Goal: Use online tool/utility: Utilize a website feature to perform a specific function

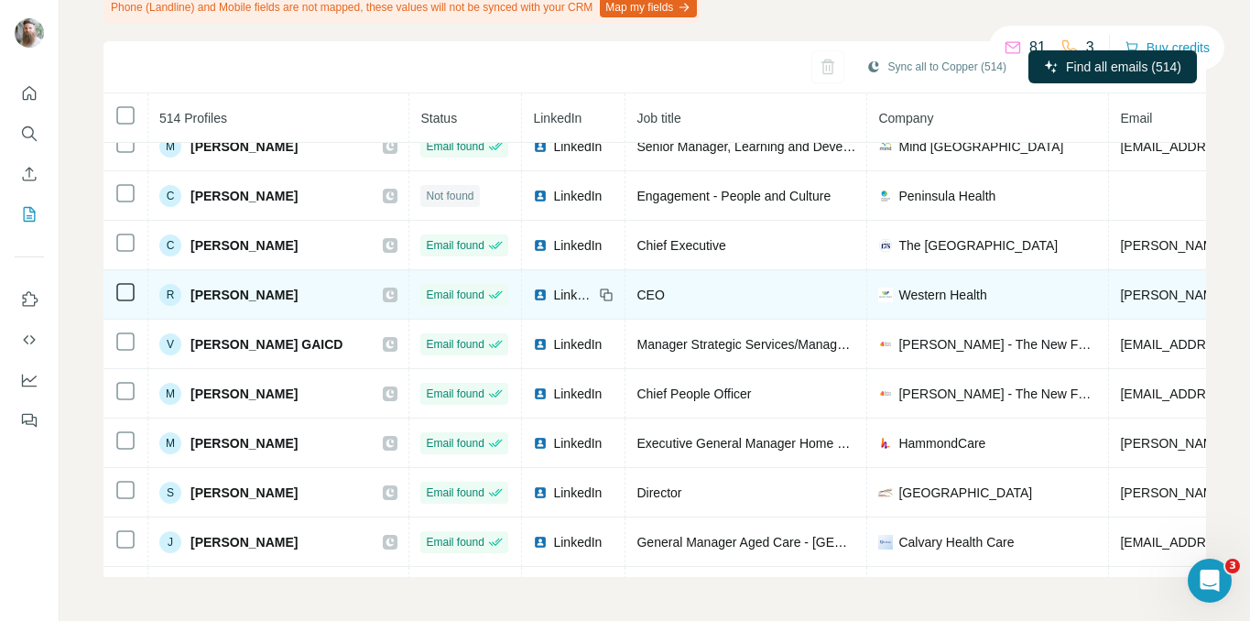
scroll to position [4524, 0]
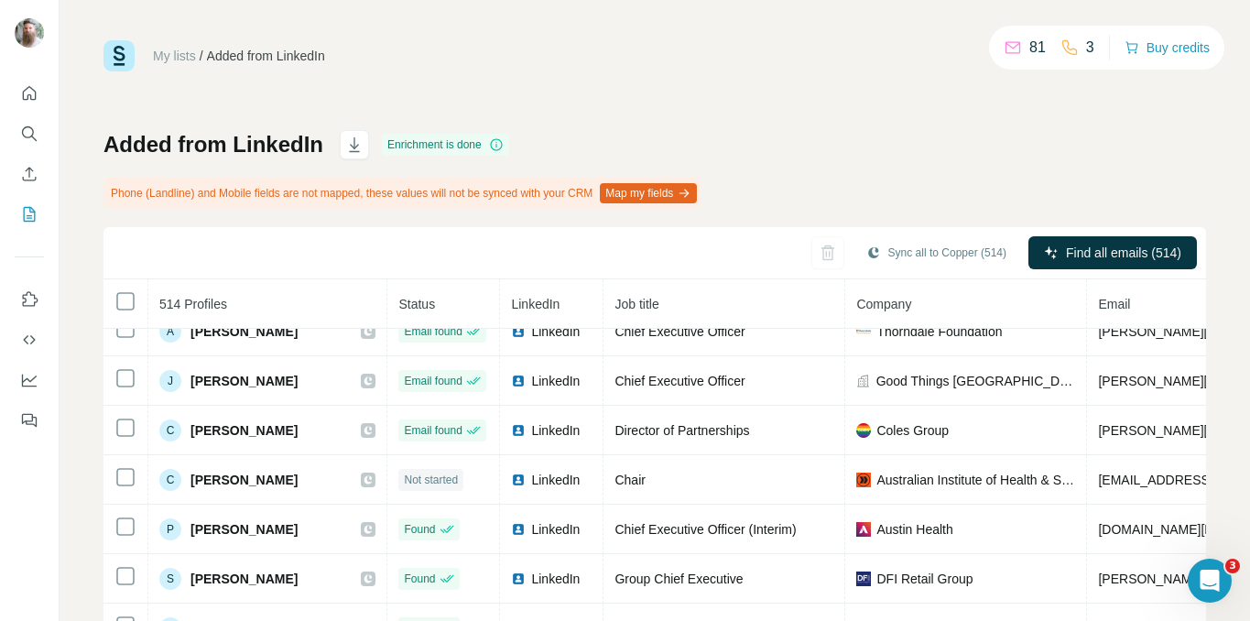
scroll to position [565, 0]
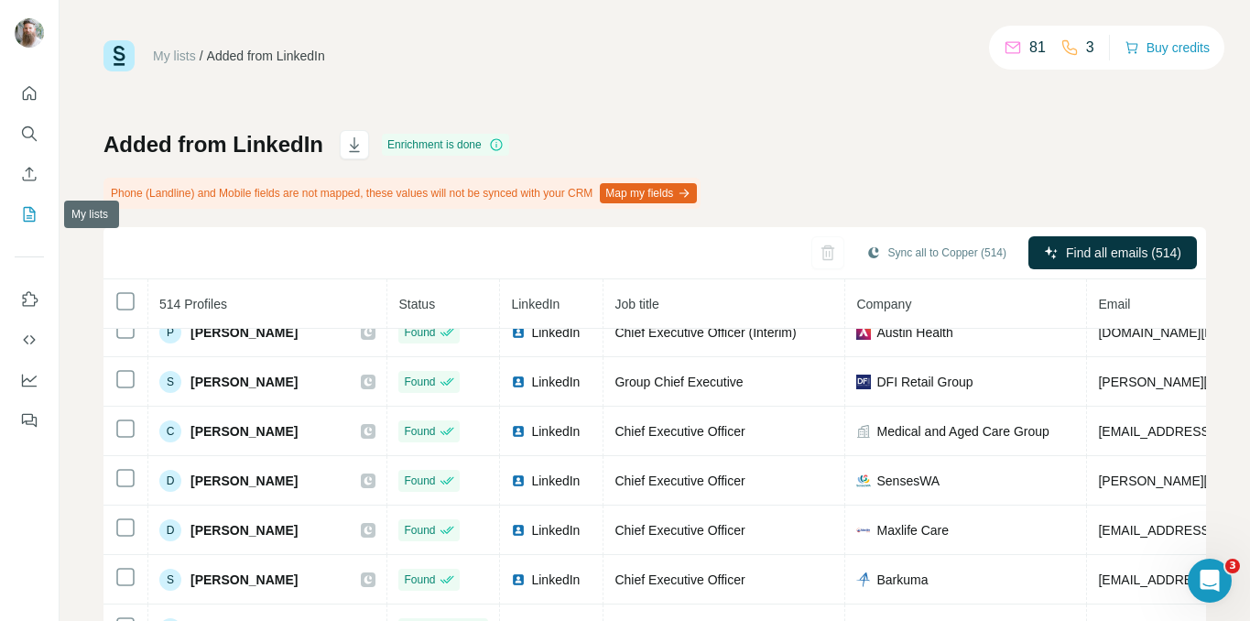
click at [30, 218] on icon "My lists" at bounding box center [31, 213] width 9 height 12
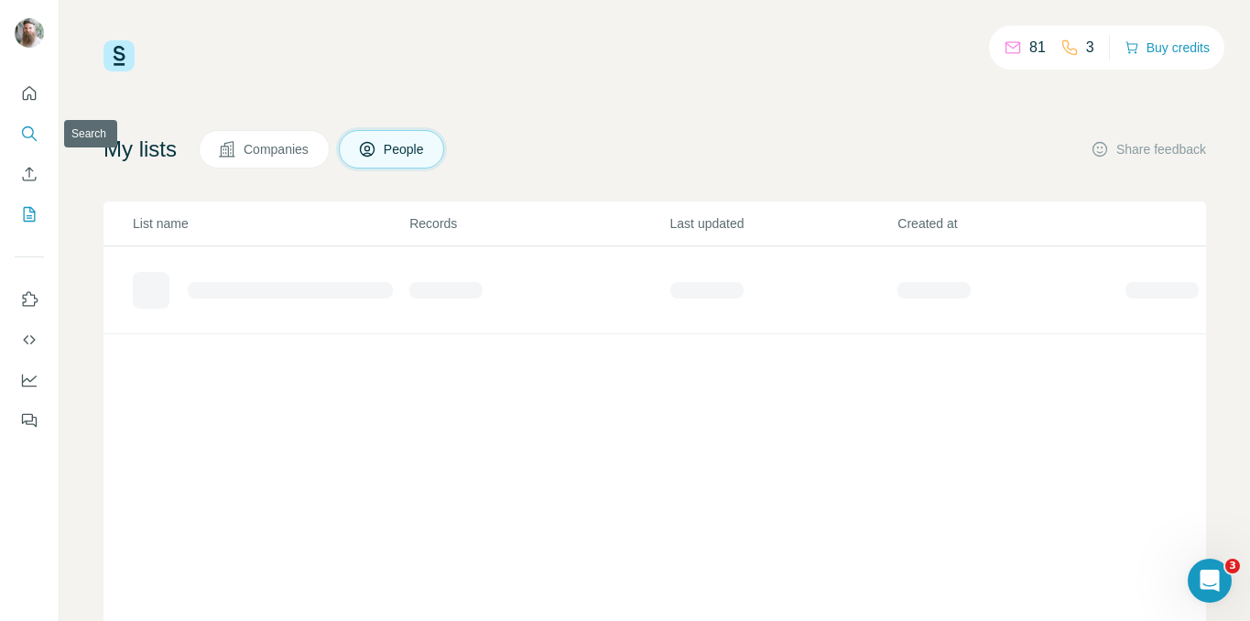
click at [23, 142] on icon "Search" at bounding box center [29, 134] width 18 height 18
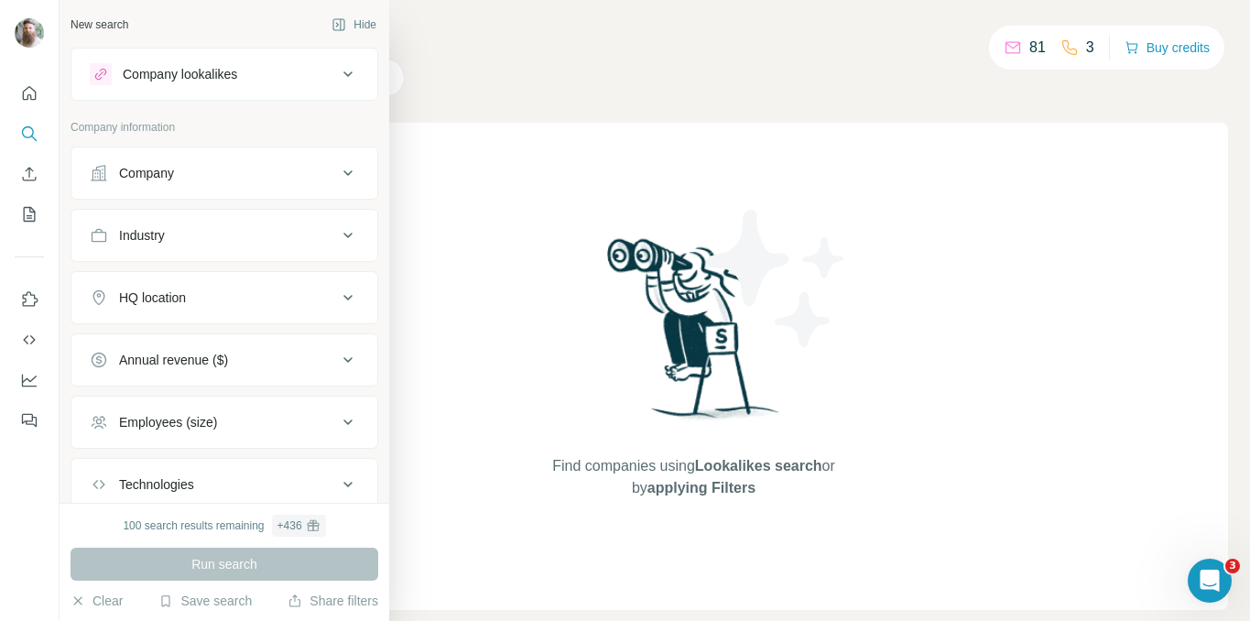
scroll to position [122, 0]
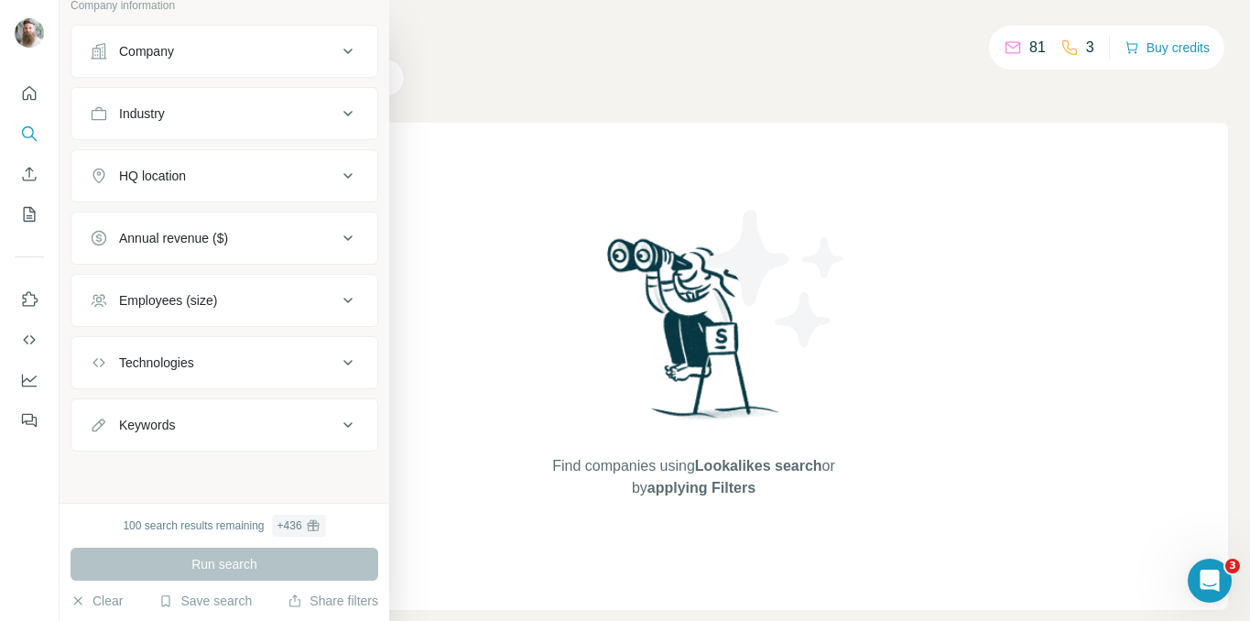
click at [175, 421] on div "Keywords" at bounding box center [147, 425] width 56 height 18
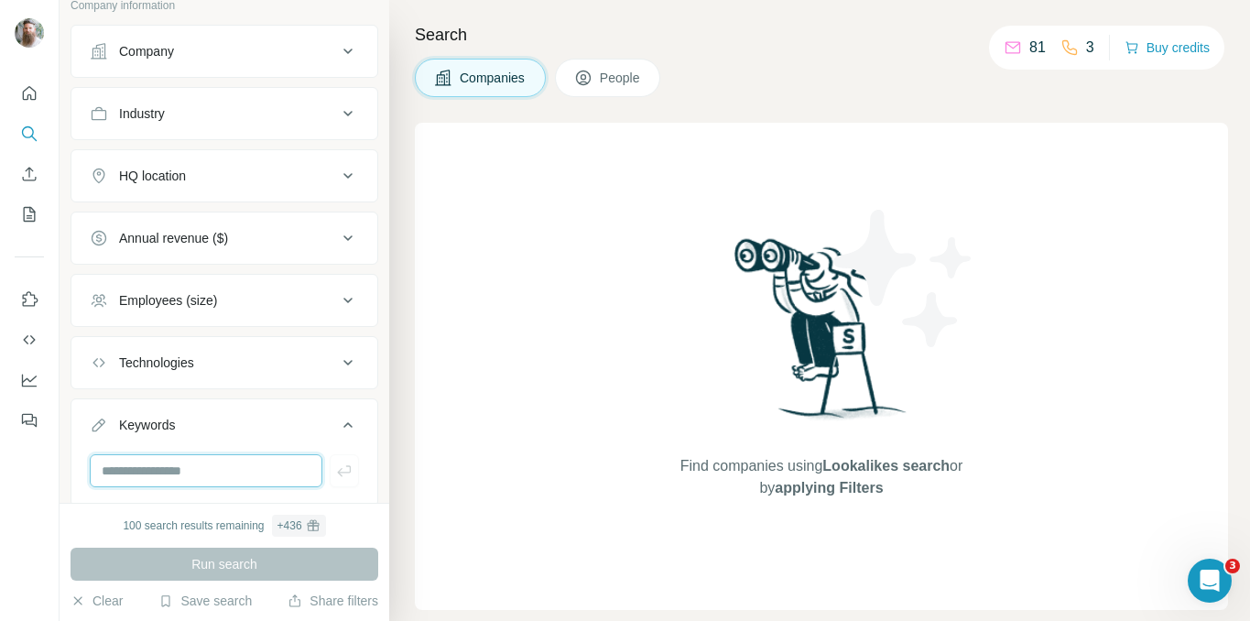
click at [169, 461] on input "text" at bounding box center [206, 470] width 233 height 33
click at [579, 81] on icon at bounding box center [583, 78] width 18 height 18
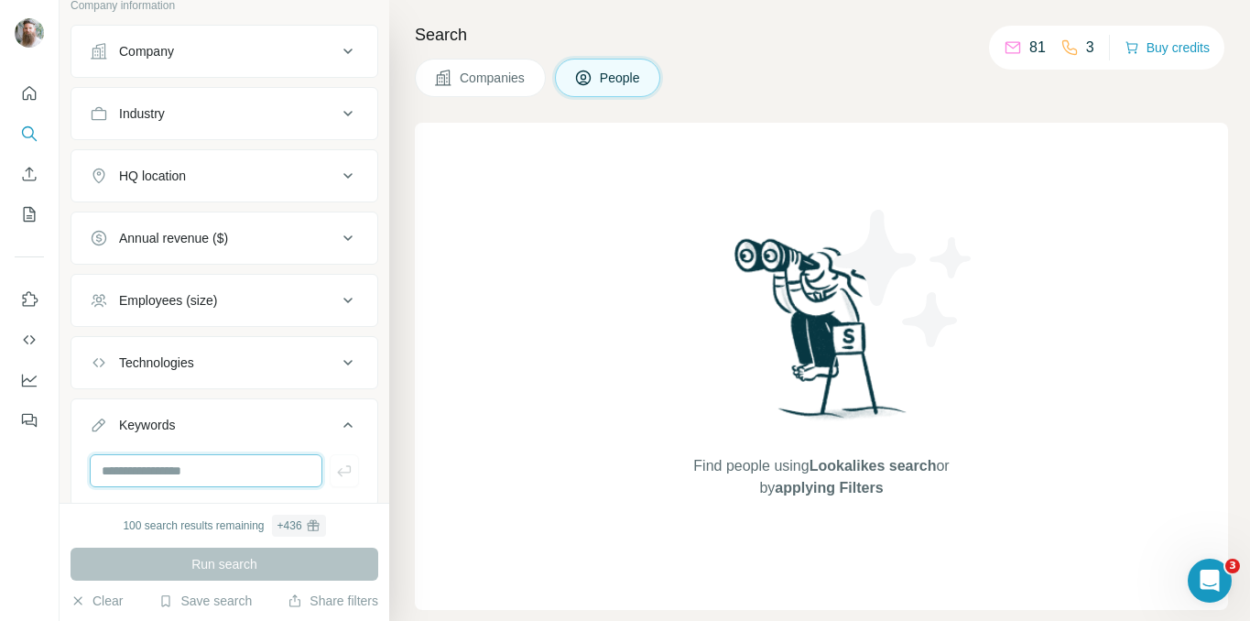
click at [238, 465] on input "text" at bounding box center [206, 470] width 233 height 33
type input "********"
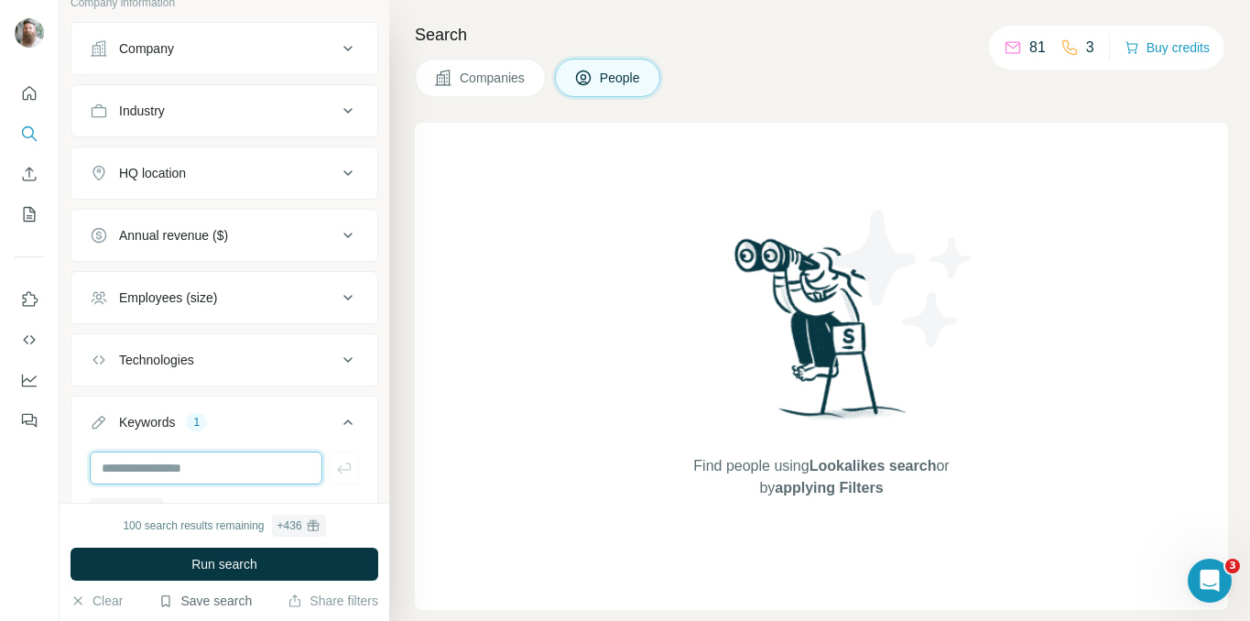
scroll to position [411, 0]
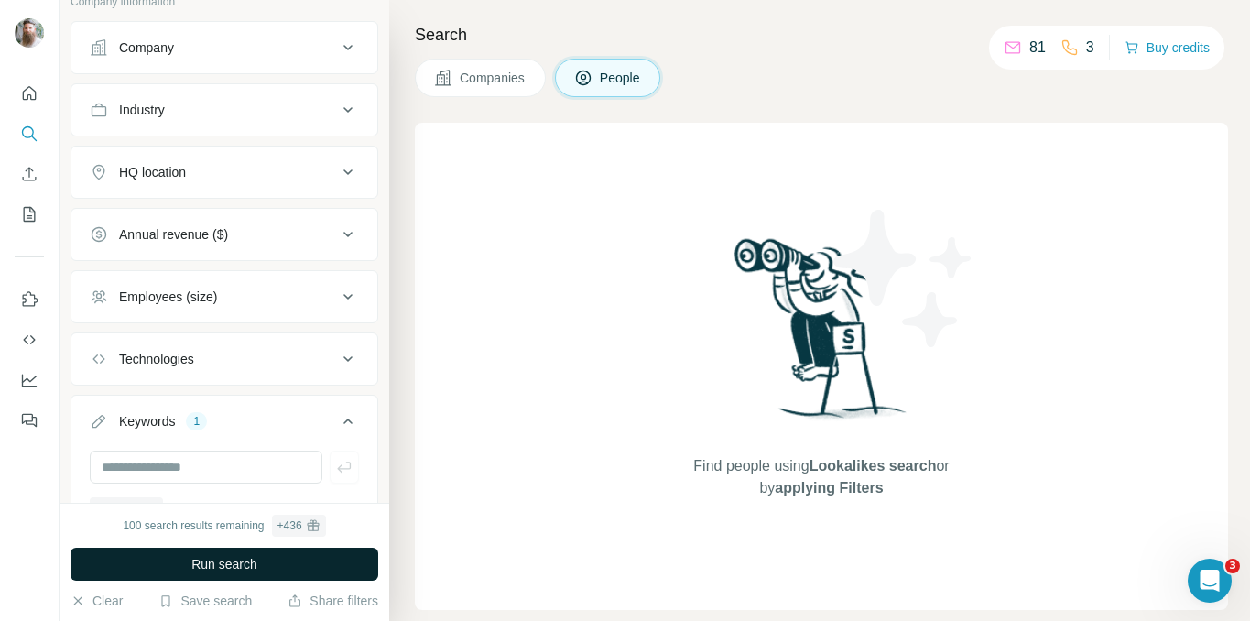
click at [228, 554] on button "Run search" at bounding box center [224, 564] width 308 height 33
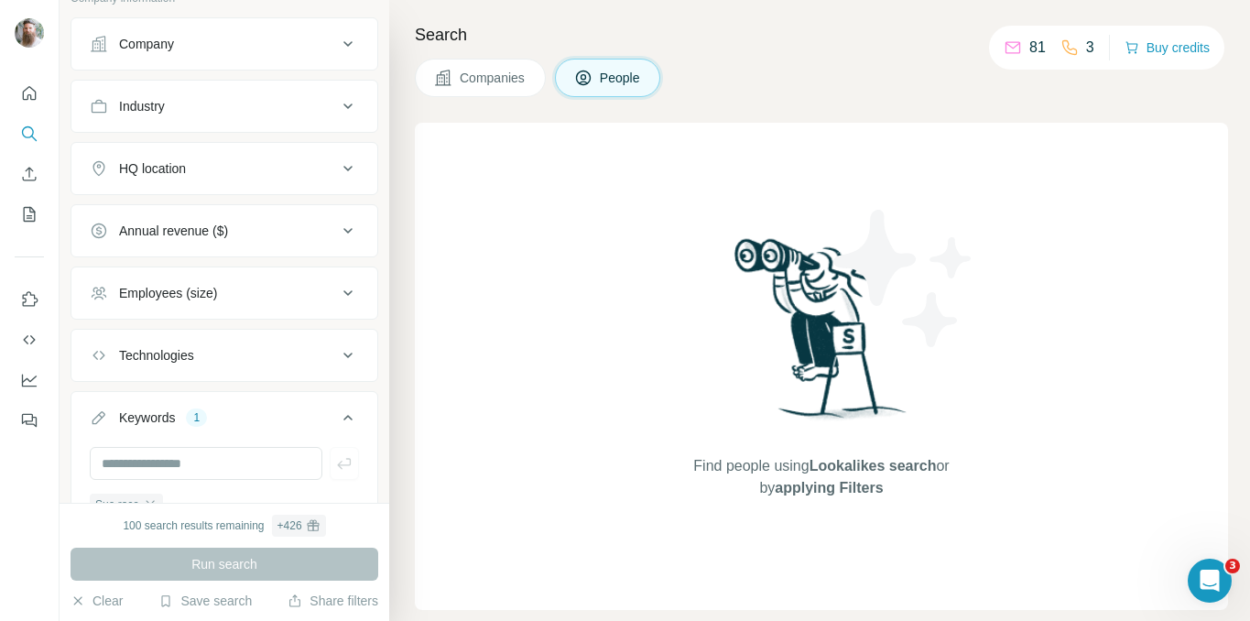
scroll to position [527, 0]
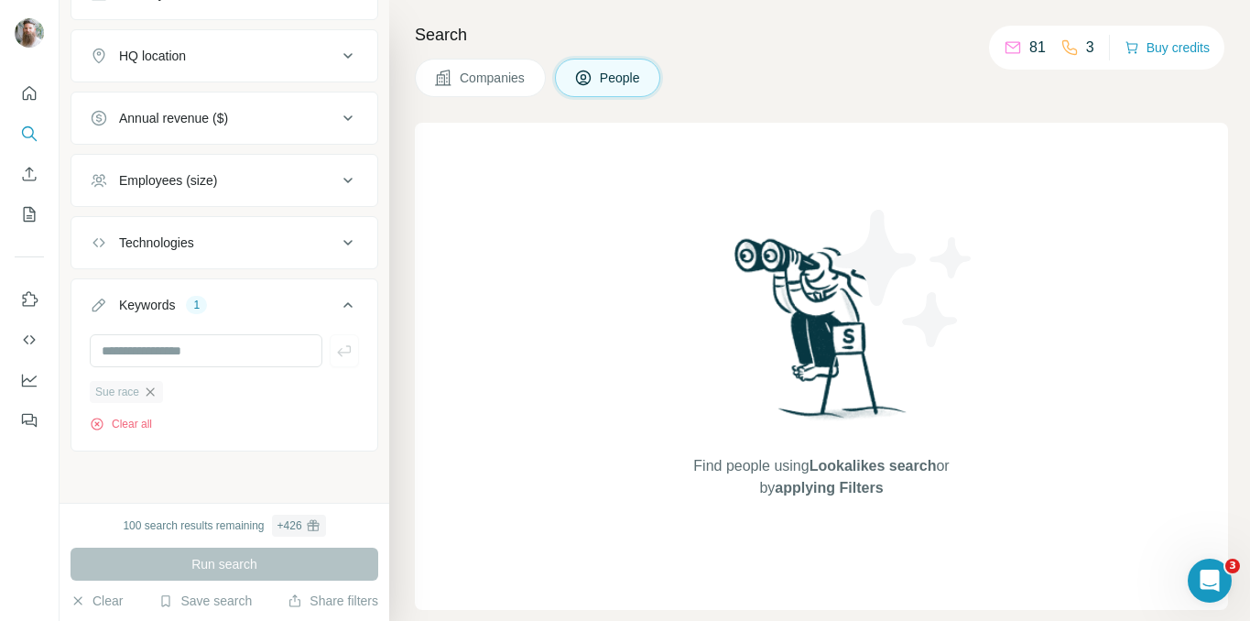
click at [157, 388] on icon "button" at bounding box center [150, 392] width 15 height 15
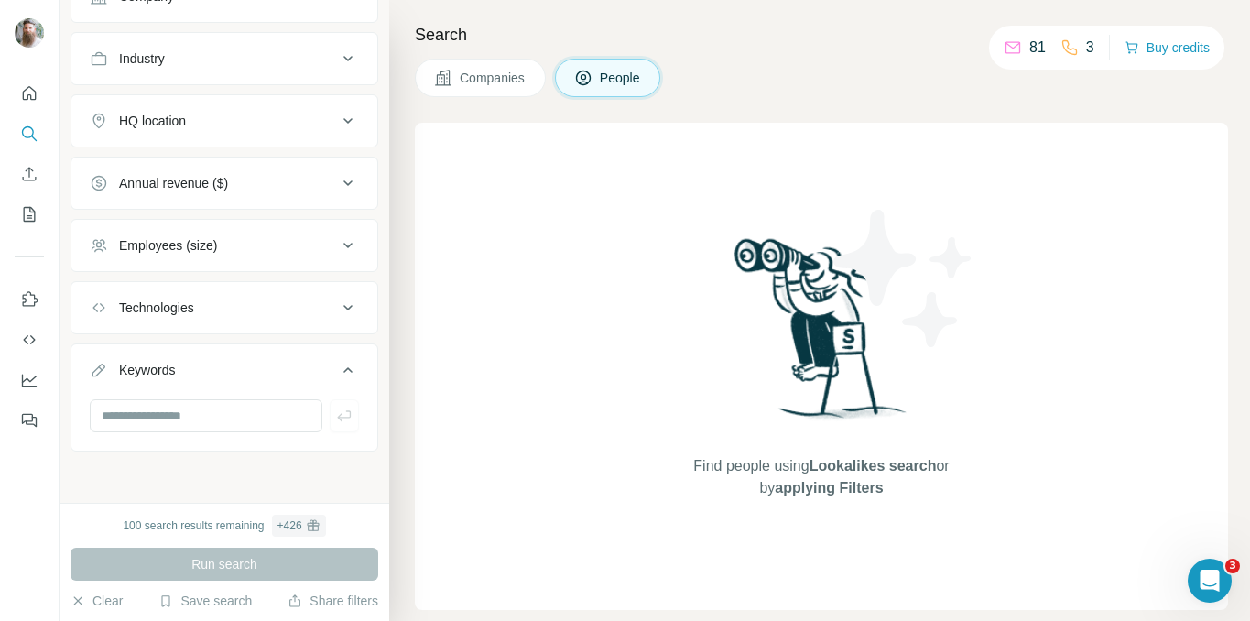
scroll to position [462, 0]
click at [170, 404] on input "text" at bounding box center [206, 415] width 233 height 33
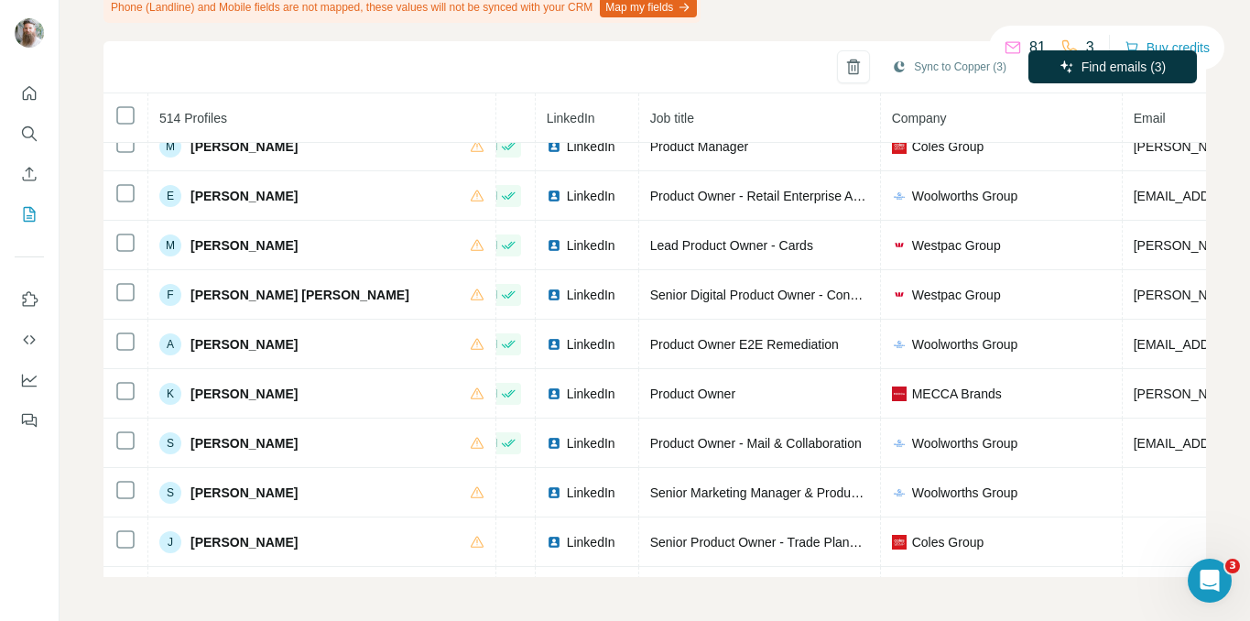
scroll to position [16386, 73]
